Goal: Task Accomplishment & Management: Use online tool/utility

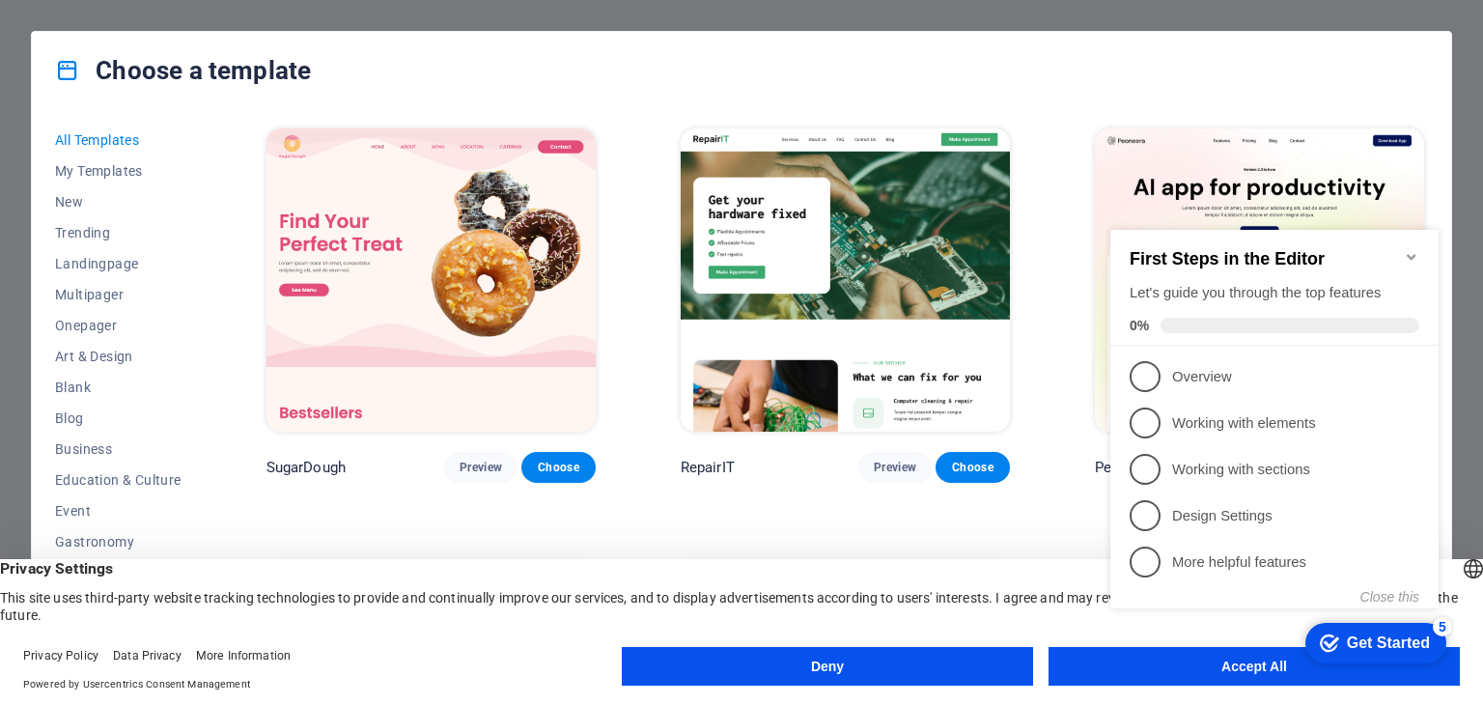
click div "checkmark Get Started 5 First Steps in the Editor Let's guide you through the t…"
click at [1406, 249] on icon "Minimize checklist" at bounding box center [1411, 256] width 15 height 15
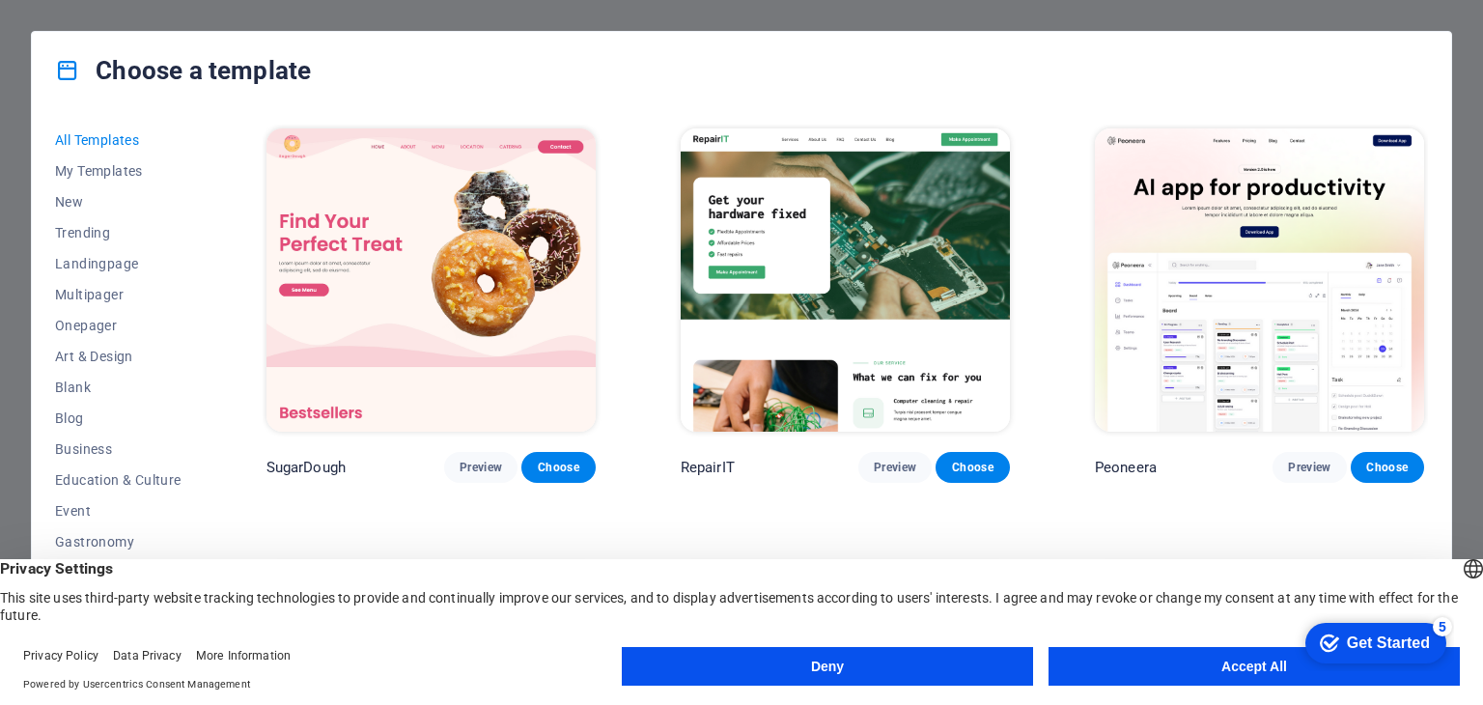
click at [1244, 670] on button "Accept All" at bounding box center [1253, 666] width 411 height 39
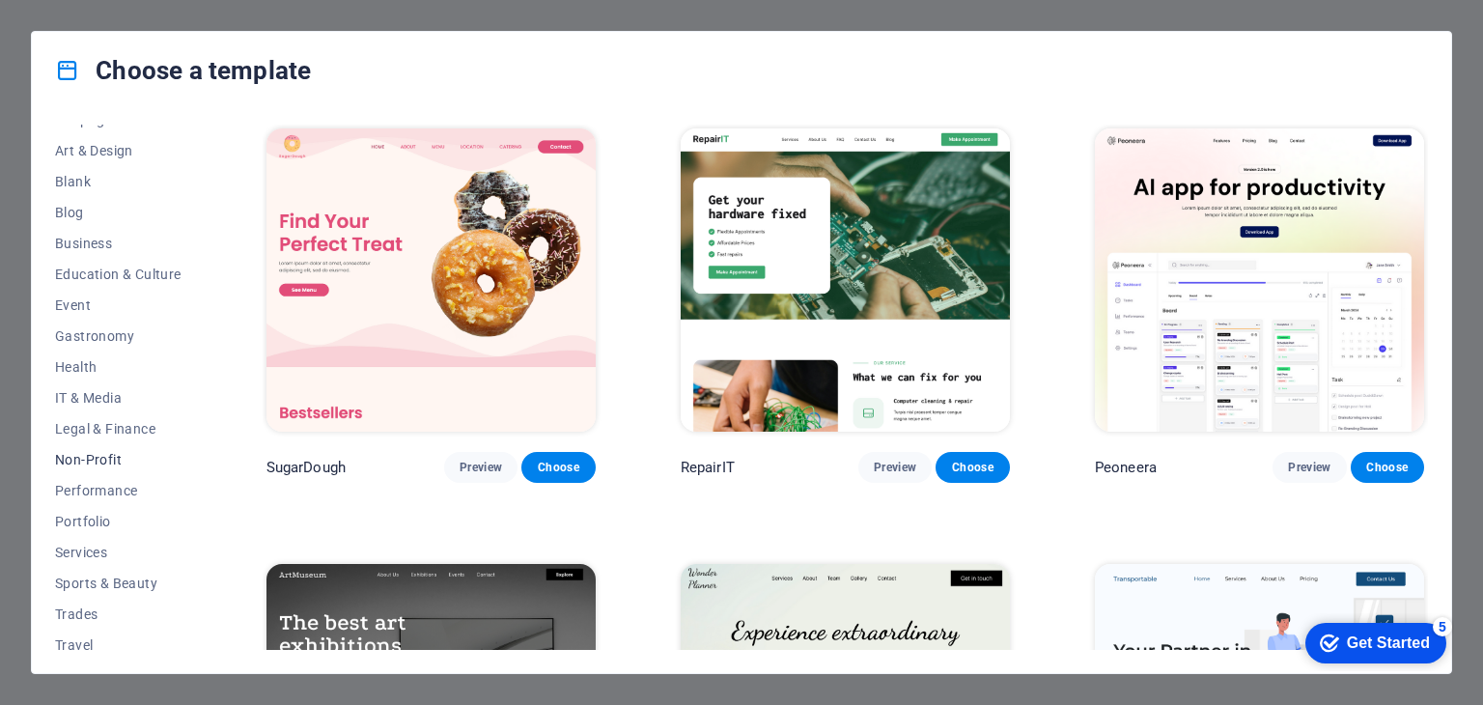
scroll to position [247, 0]
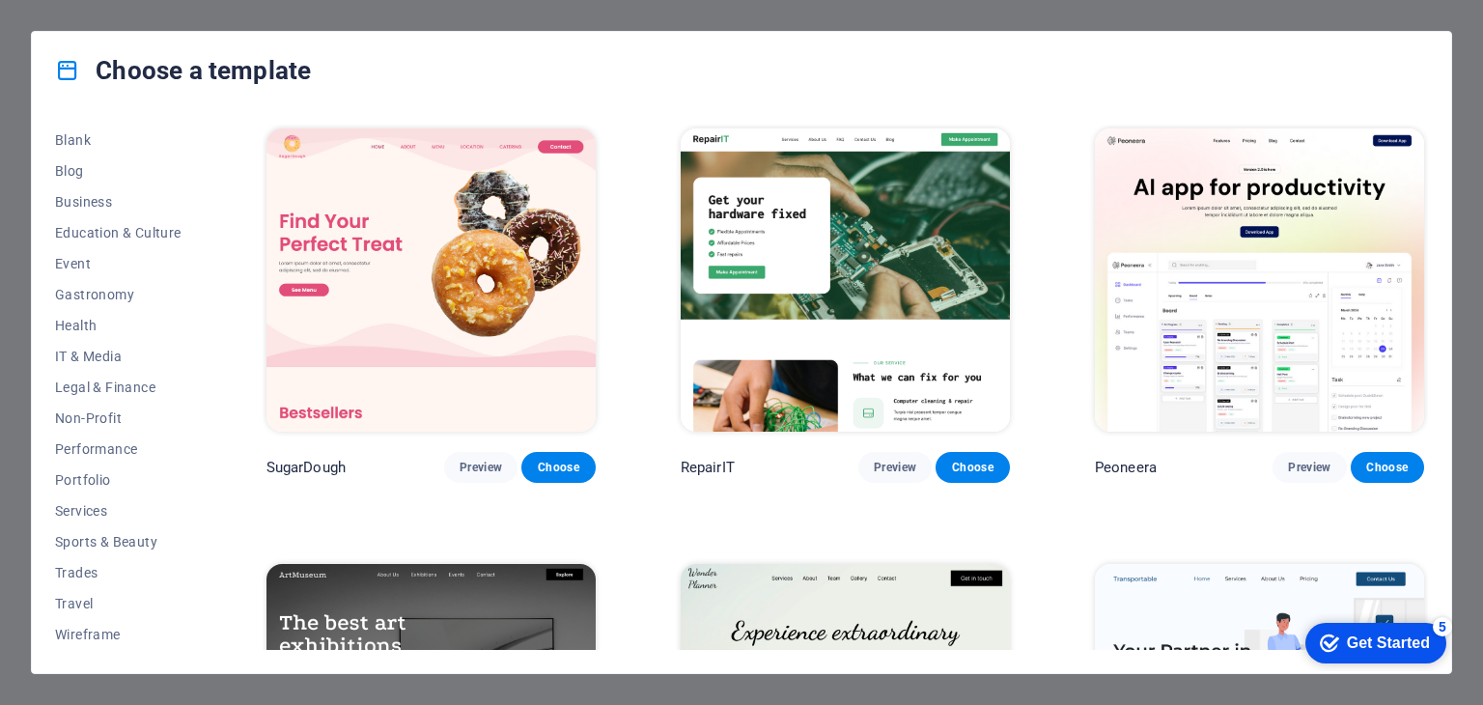
click at [299, 20] on div "Choose a template All Templates My Templates New Trending Landingpage Multipage…" at bounding box center [741, 352] width 1483 height 705
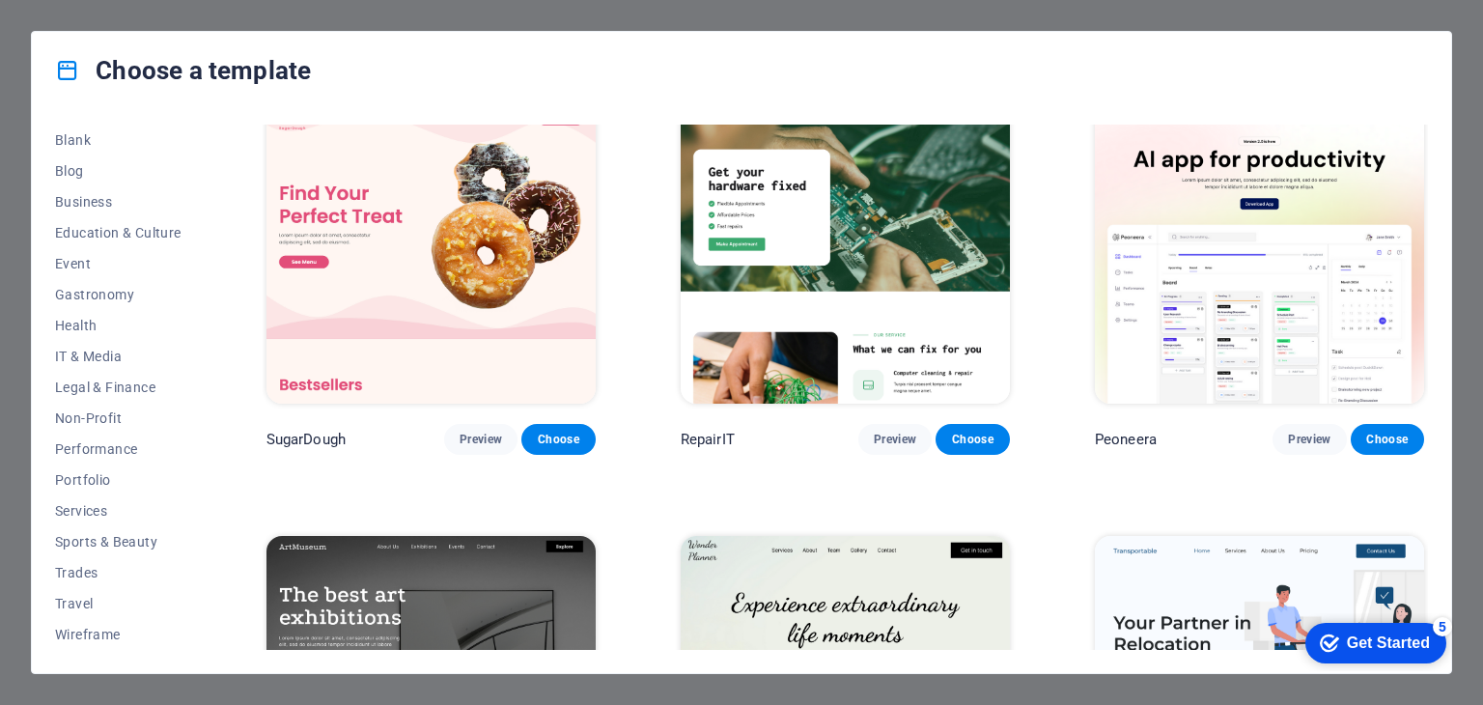
scroll to position [0, 0]
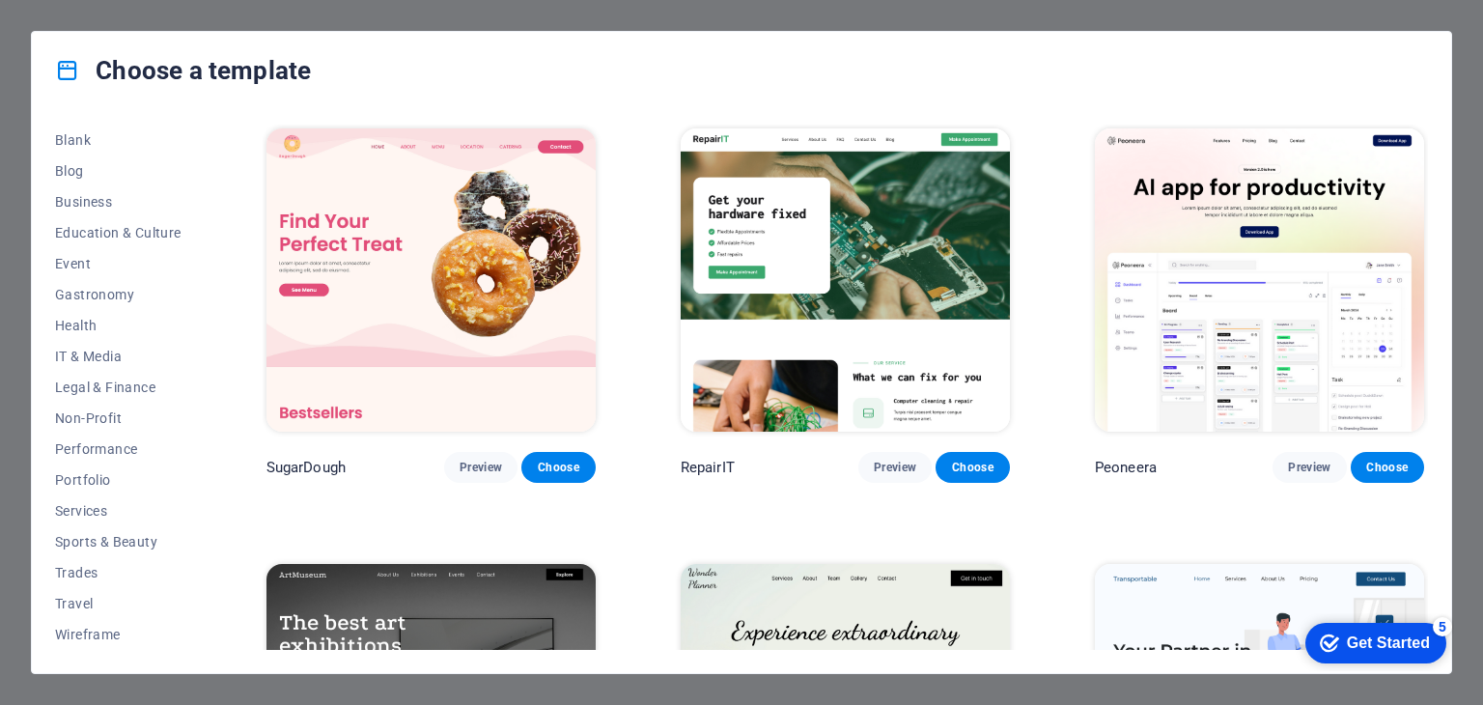
click at [1480, 24] on div "Choose a template All Templates My Templates New Trending Landingpage Multipage…" at bounding box center [741, 352] width 1483 height 705
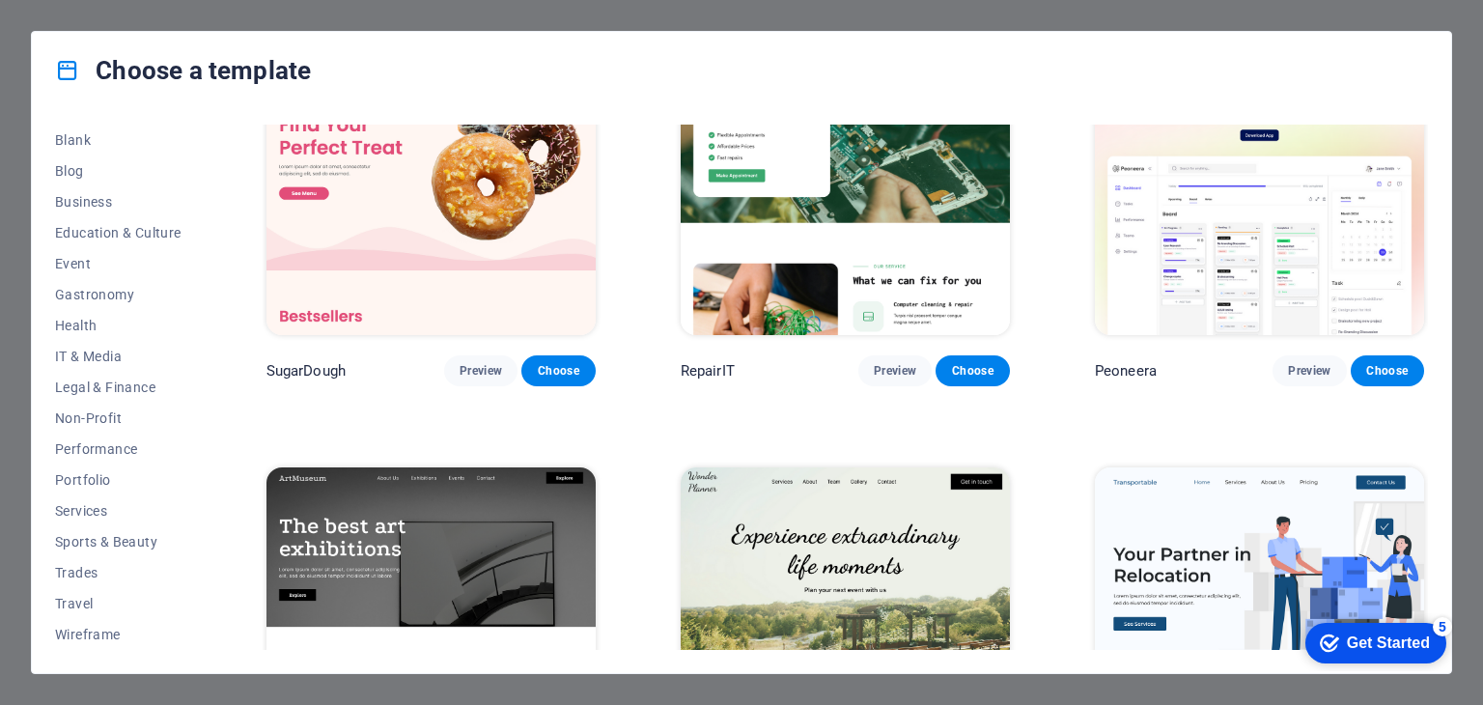
click at [490, 214] on img at bounding box center [430, 183] width 329 height 303
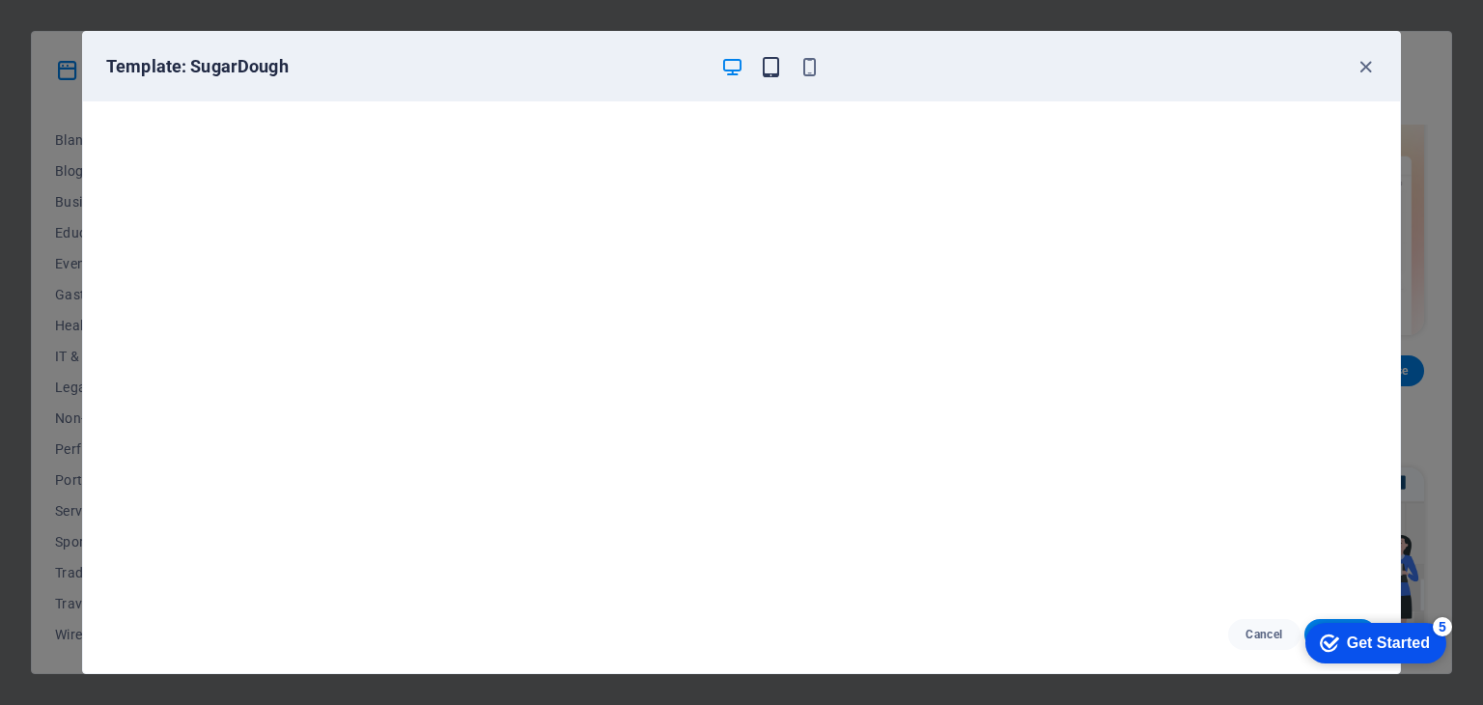
click at [773, 70] on icon "button" at bounding box center [771, 67] width 22 height 22
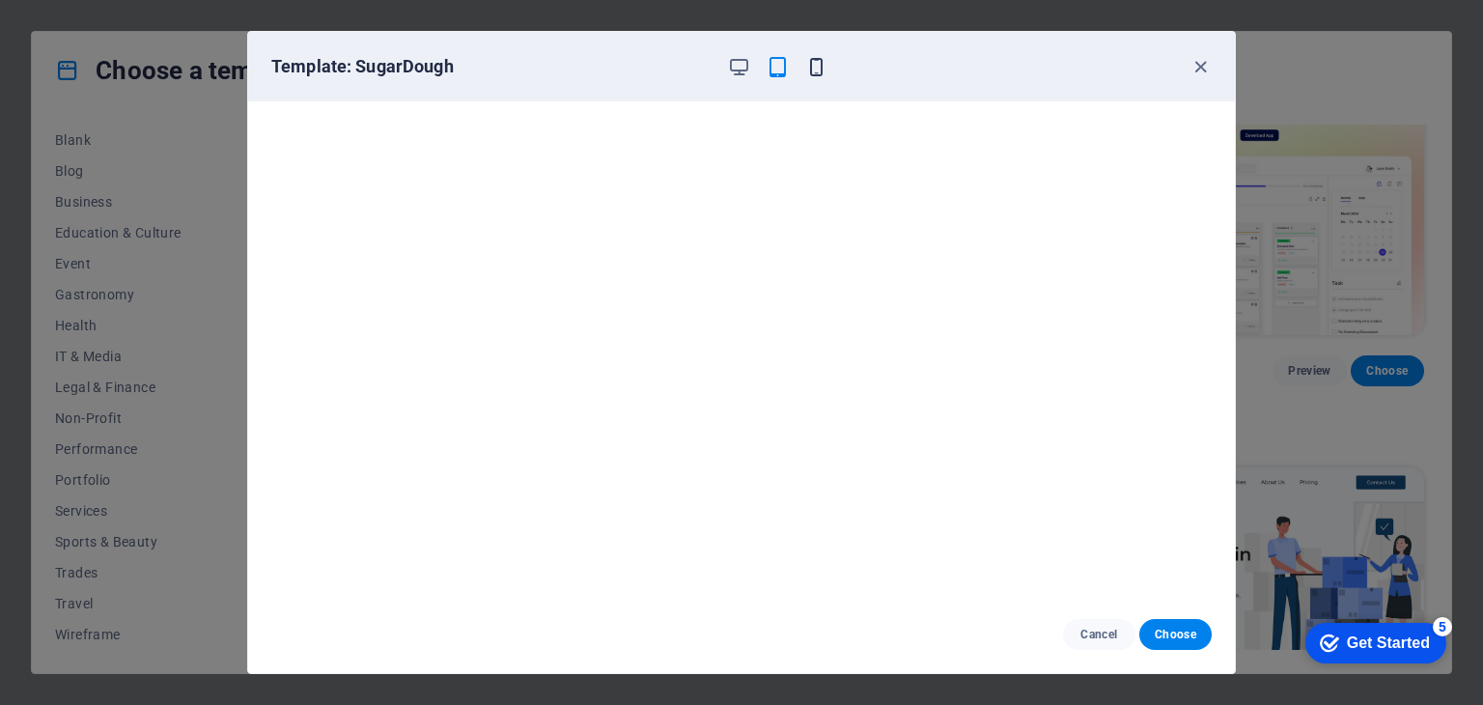
click at [809, 68] on icon "button" at bounding box center [816, 67] width 22 height 22
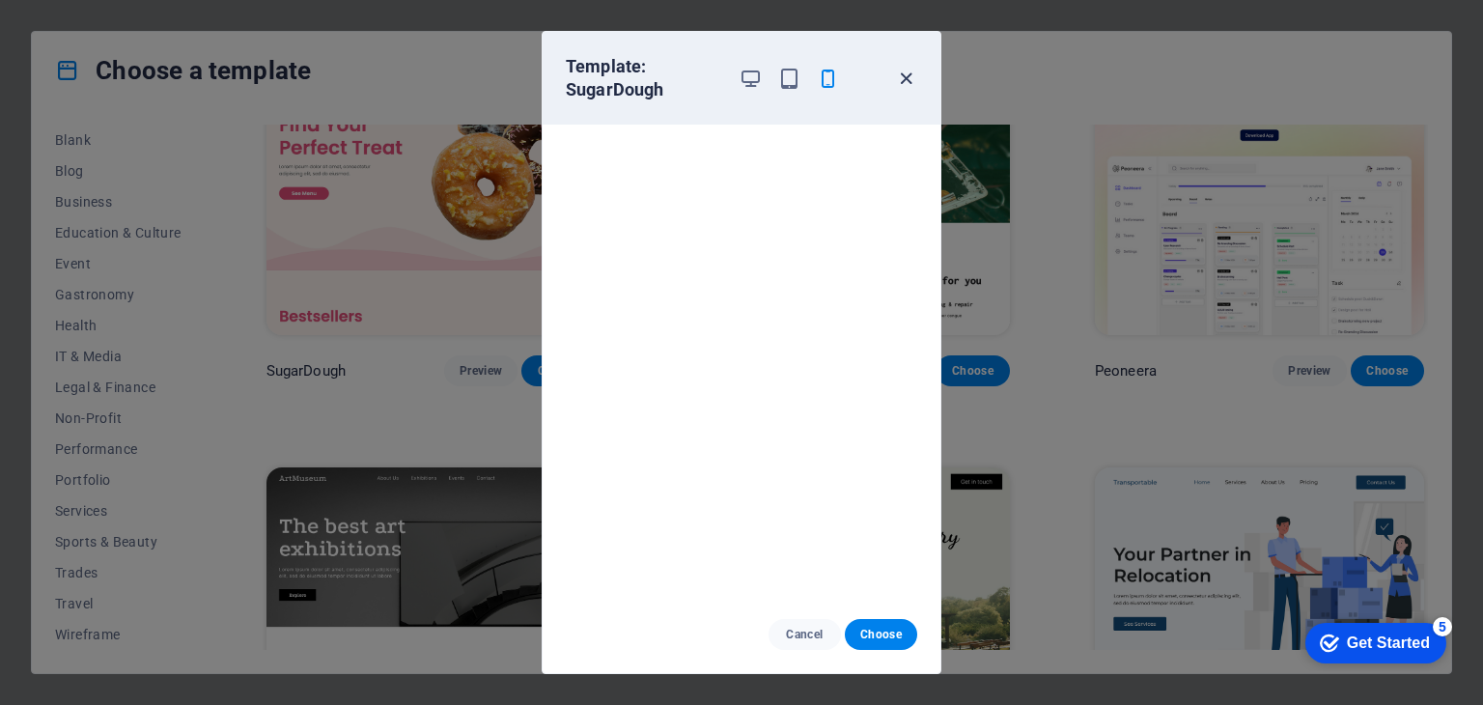
click at [908, 73] on icon "button" at bounding box center [906, 79] width 22 height 22
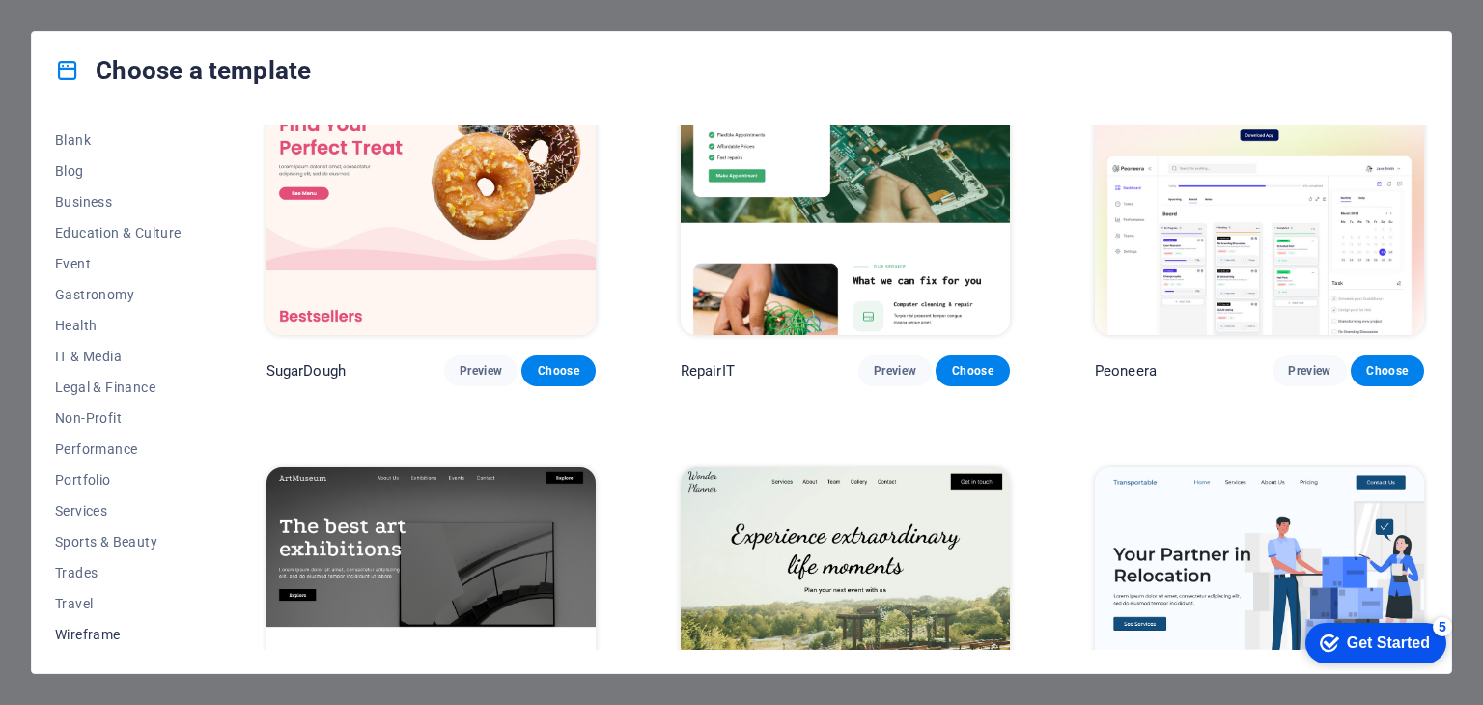
click at [91, 635] on span "Wireframe" at bounding box center [118, 634] width 126 height 15
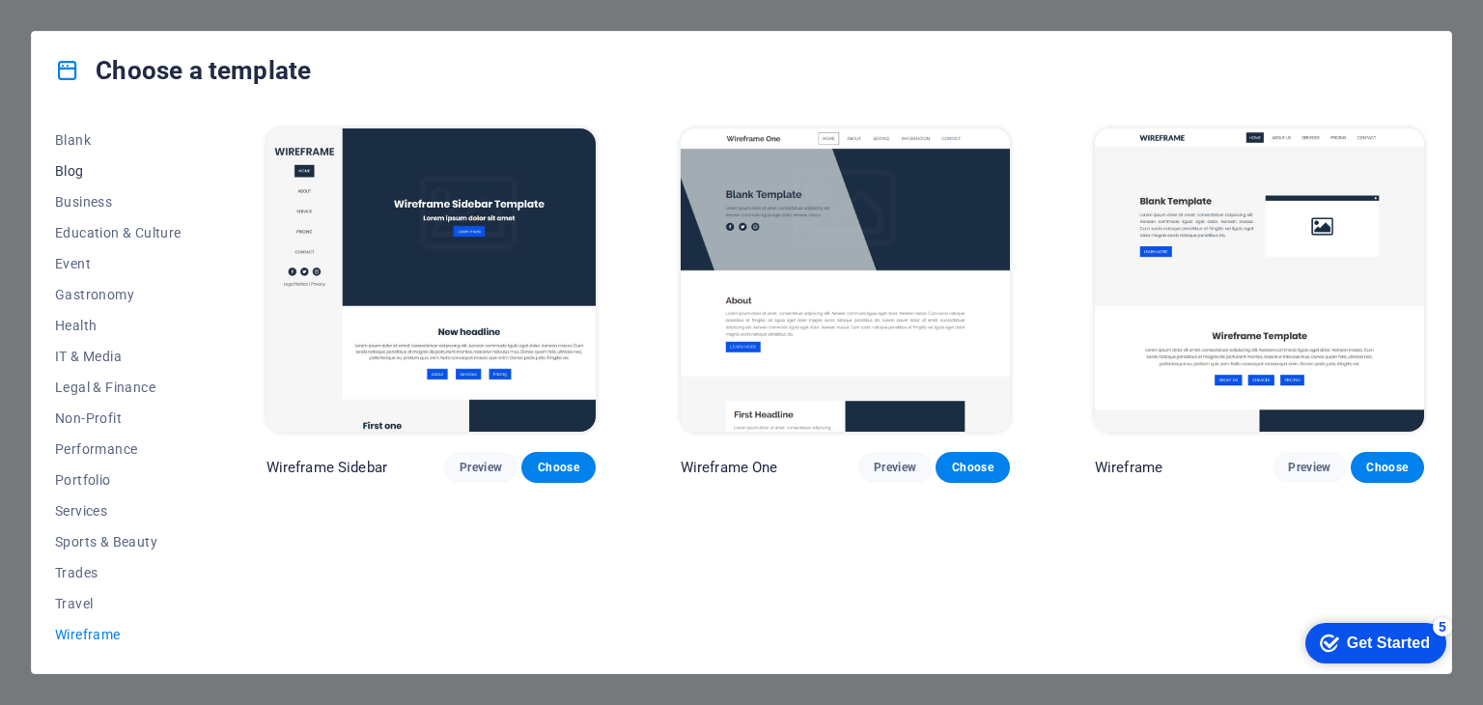
scroll to position [0, 0]
click at [119, 141] on span "All Templates" at bounding box center [118, 139] width 126 height 15
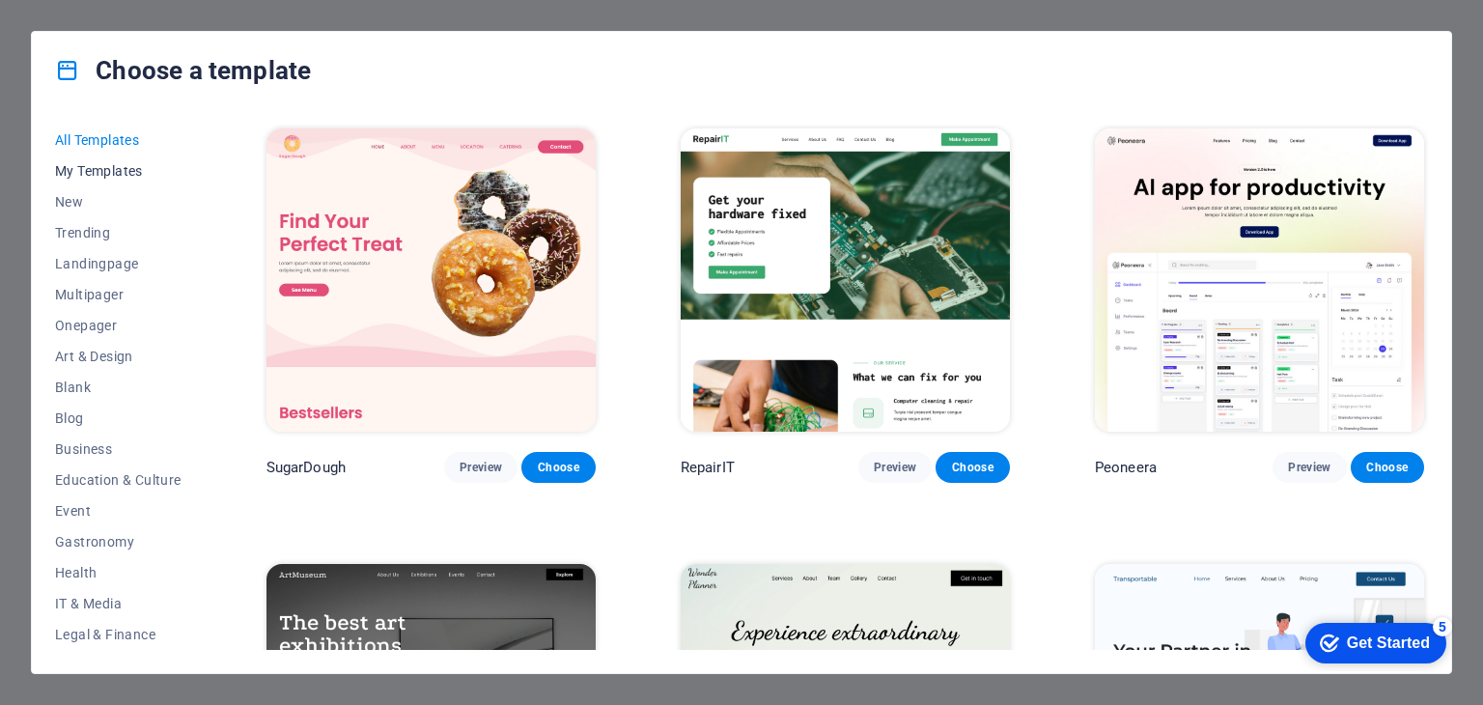
click at [82, 170] on span "My Templates" at bounding box center [118, 170] width 126 height 15
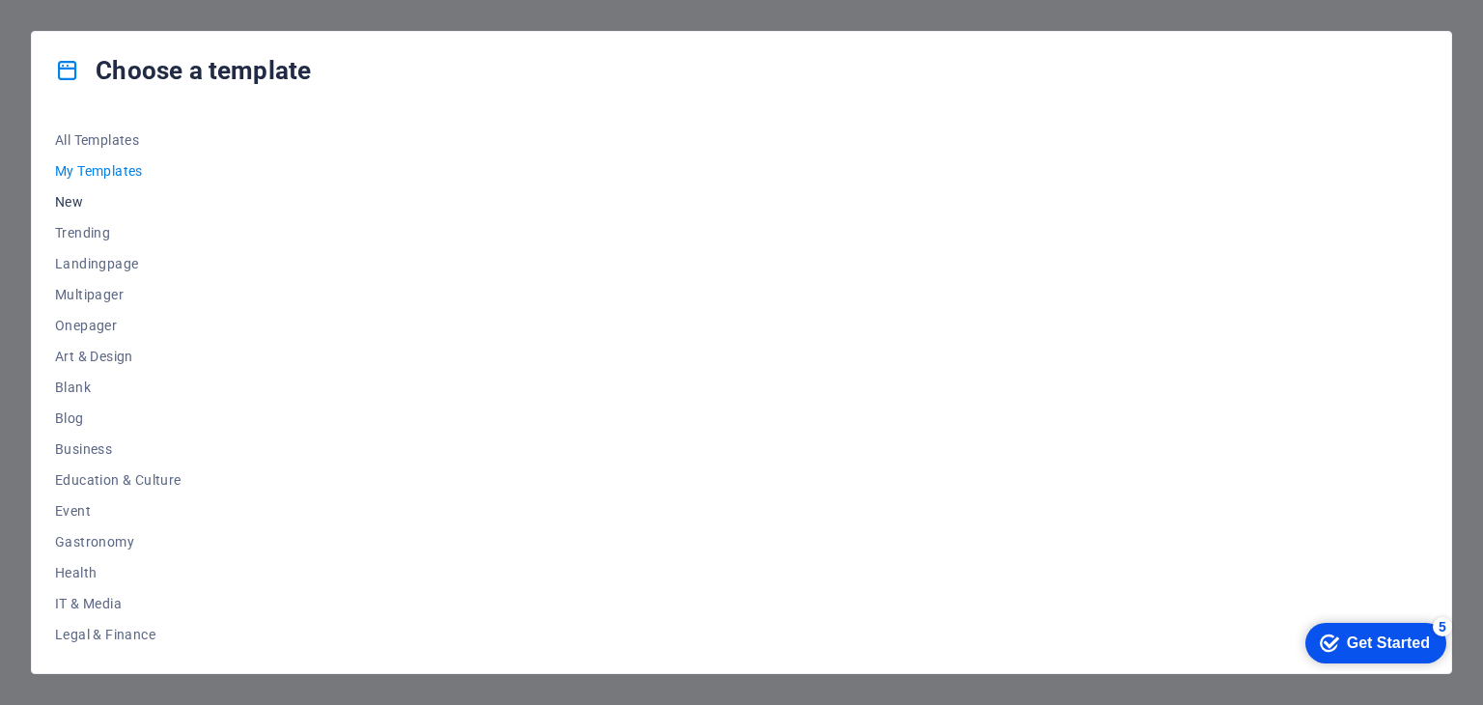
click at [67, 206] on span "New" at bounding box center [118, 201] width 126 height 15
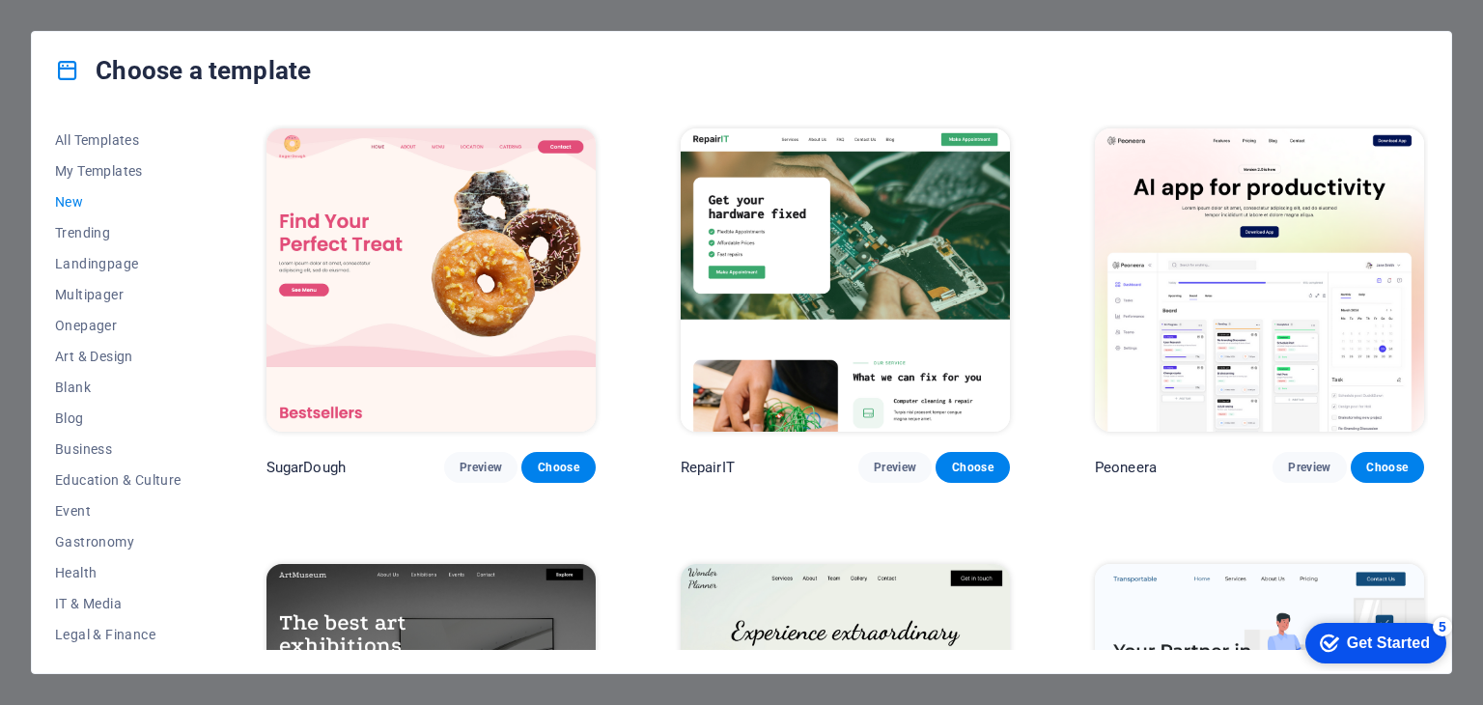
click at [489, 314] on img at bounding box center [430, 279] width 329 height 303
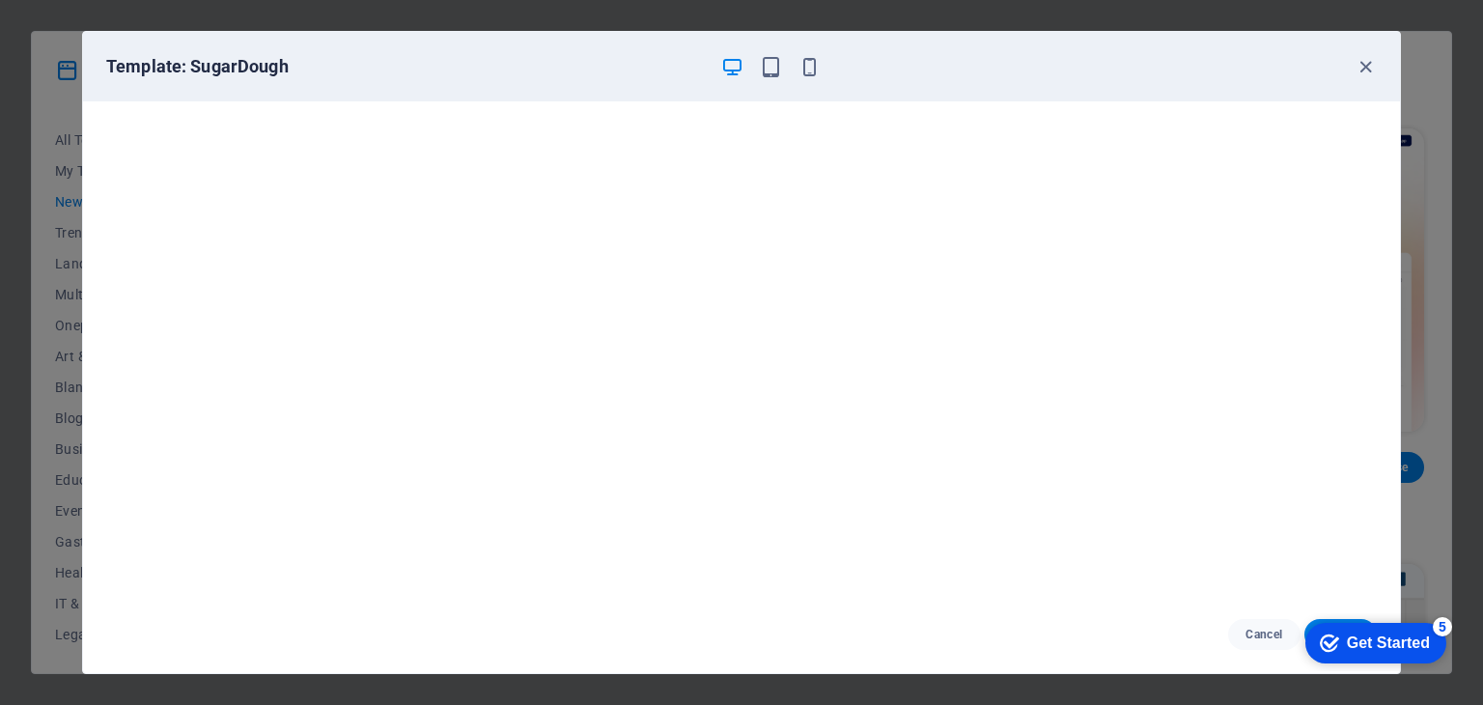
click div "checkmark Get Started 5 First Steps in the Editor Let's guide you through the t…"
click at [1363, 69] on icon "button" at bounding box center [1366, 67] width 22 height 22
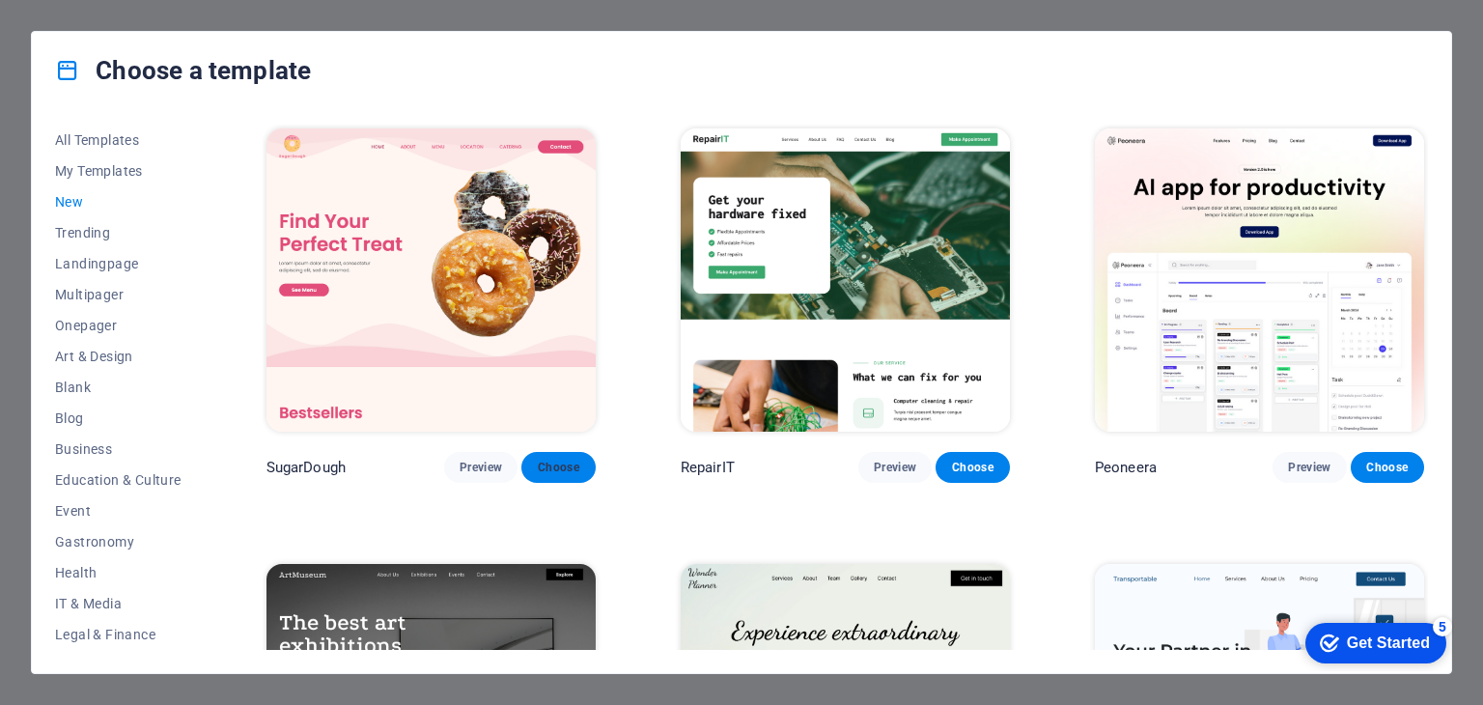
click at [573, 461] on span "Choose" at bounding box center [558, 467] width 42 height 15
